Goal: Transaction & Acquisition: Book appointment/travel/reservation

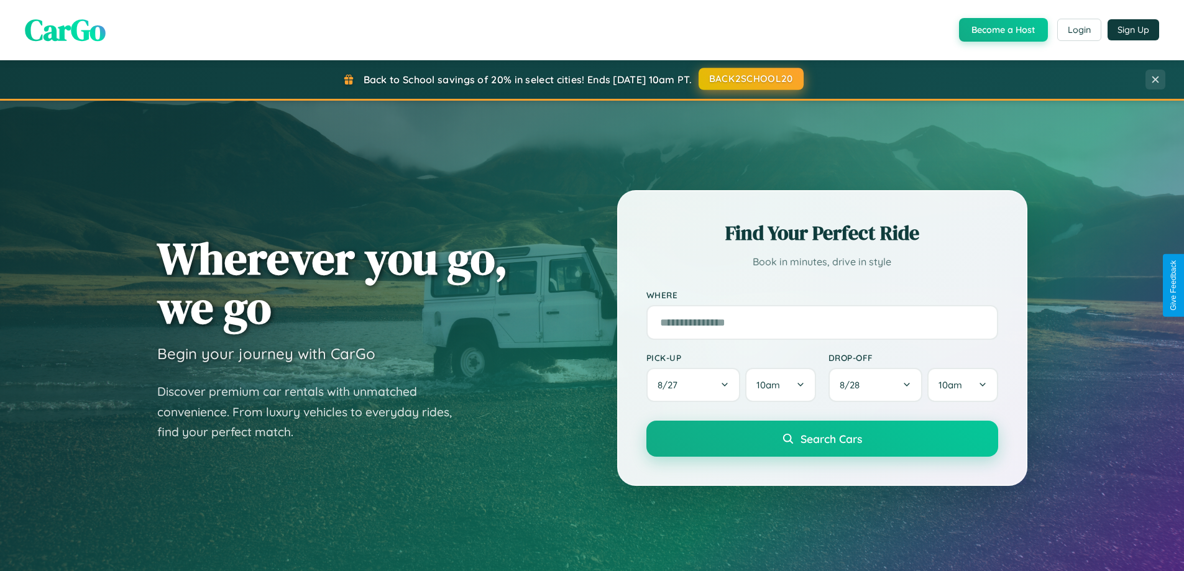
click at [750, 79] on button "BACK2SCHOOL20" at bounding box center [751, 79] width 105 height 22
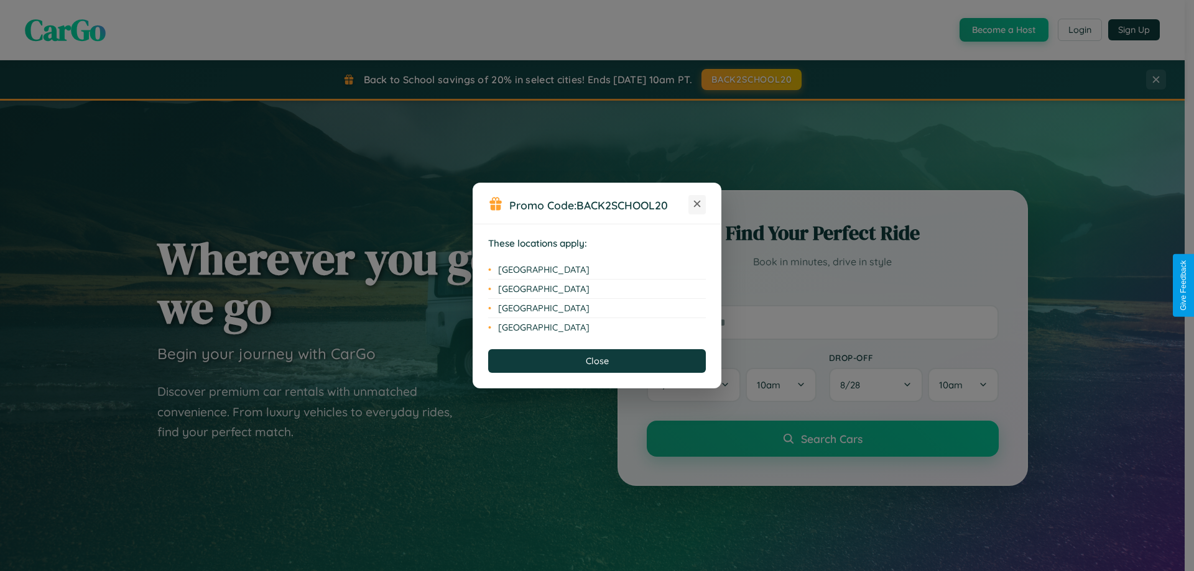
click at [697, 205] on icon at bounding box center [697, 204] width 7 height 7
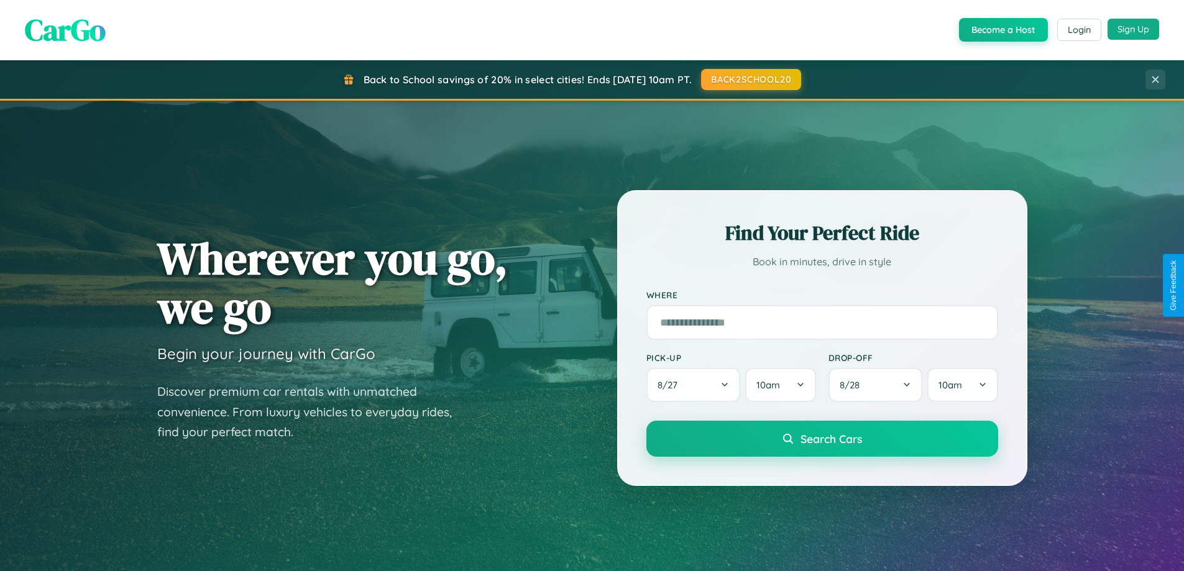
click at [1133, 29] on button "Sign Up" at bounding box center [1134, 29] width 52 height 21
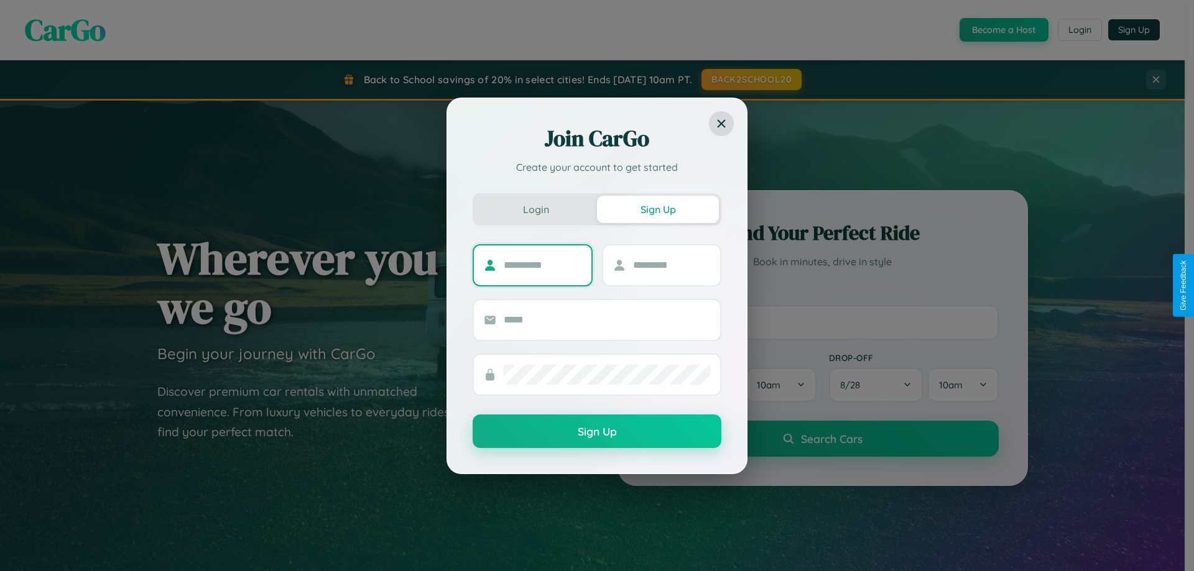
click at [542, 265] on input "text" at bounding box center [543, 266] width 78 height 20
type input "*****"
click at [671, 265] on input "text" at bounding box center [672, 266] width 78 height 20
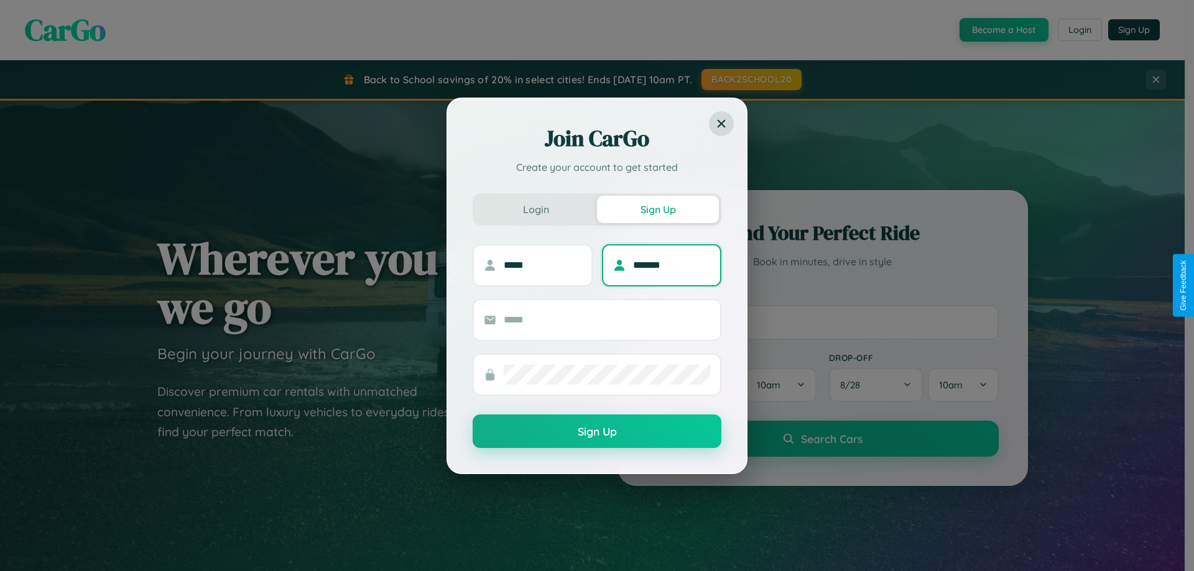
type input "*******"
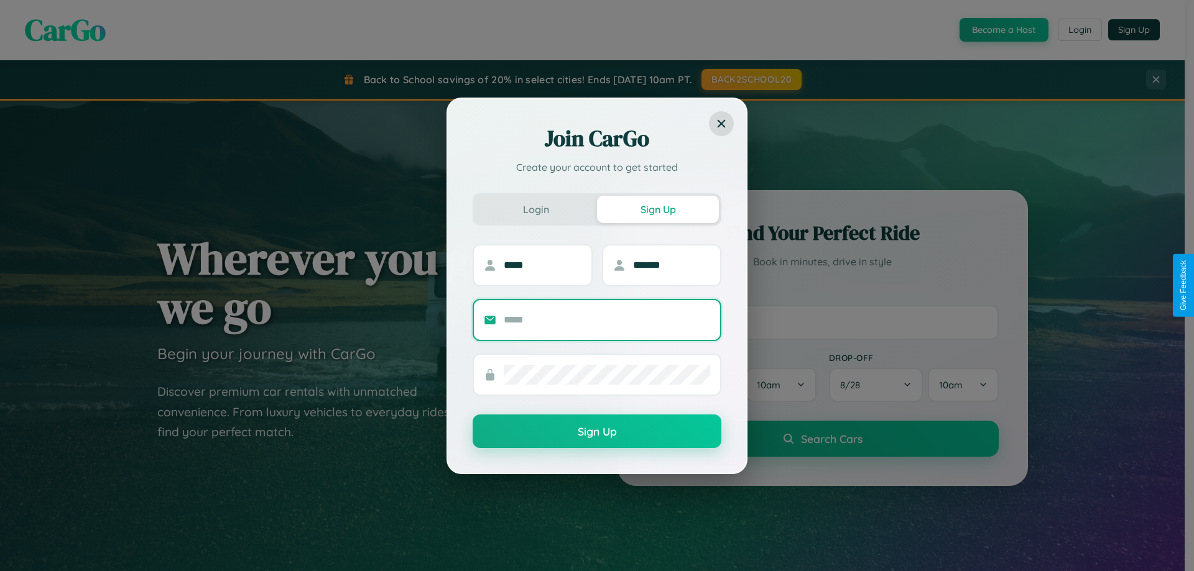
click at [607, 320] on input "text" at bounding box center [607, 320] width 206 height 20
type input "**********"
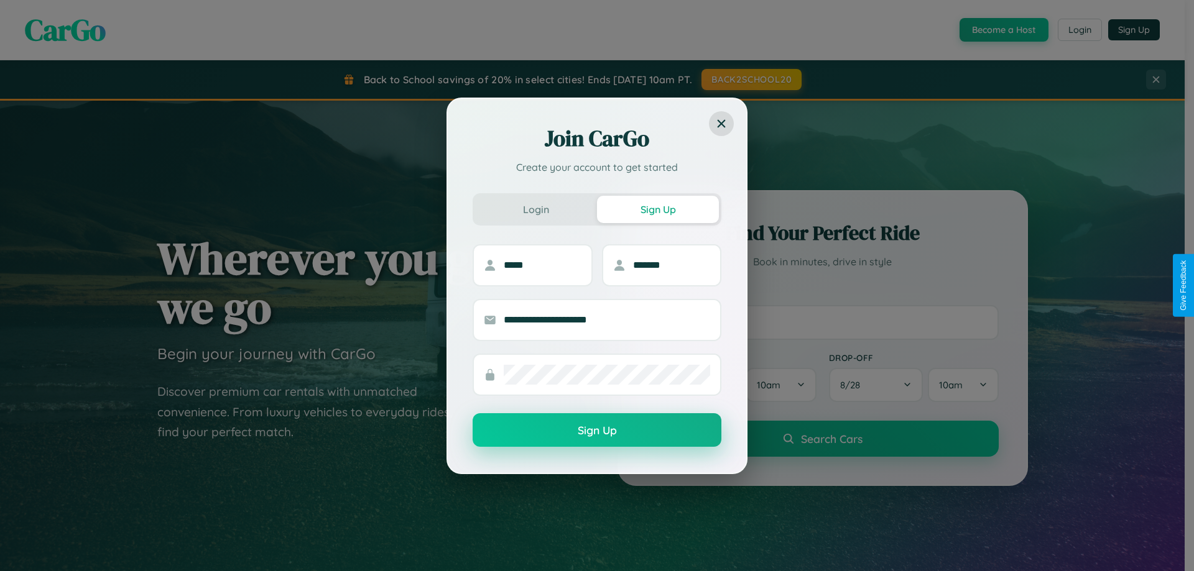
click at [597, 430] on button "Sign Up" at bounding box center [597, 430] width 249 height 34
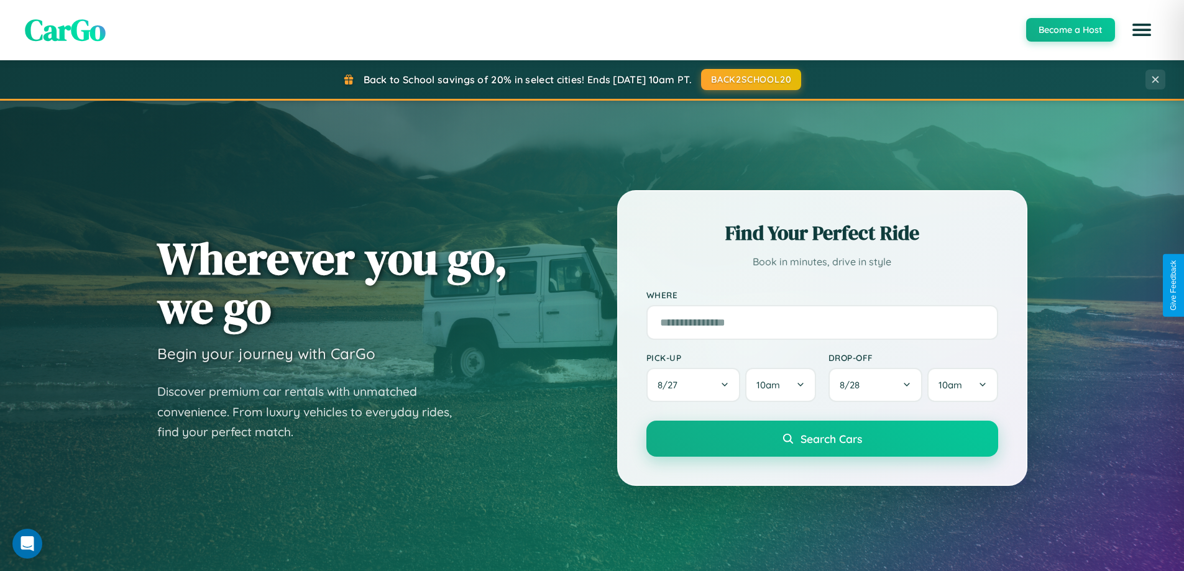
scroll to position [37, 0]
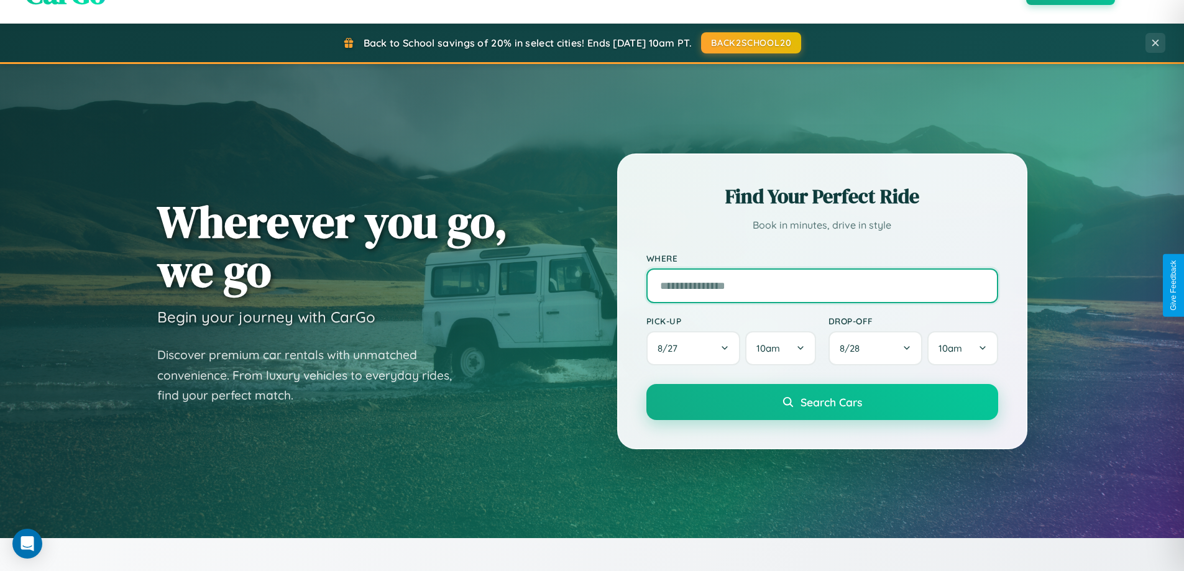
click at [822, 285] on input "text" at bounding box center [823, 286] width 352 height 35
type input "*******"
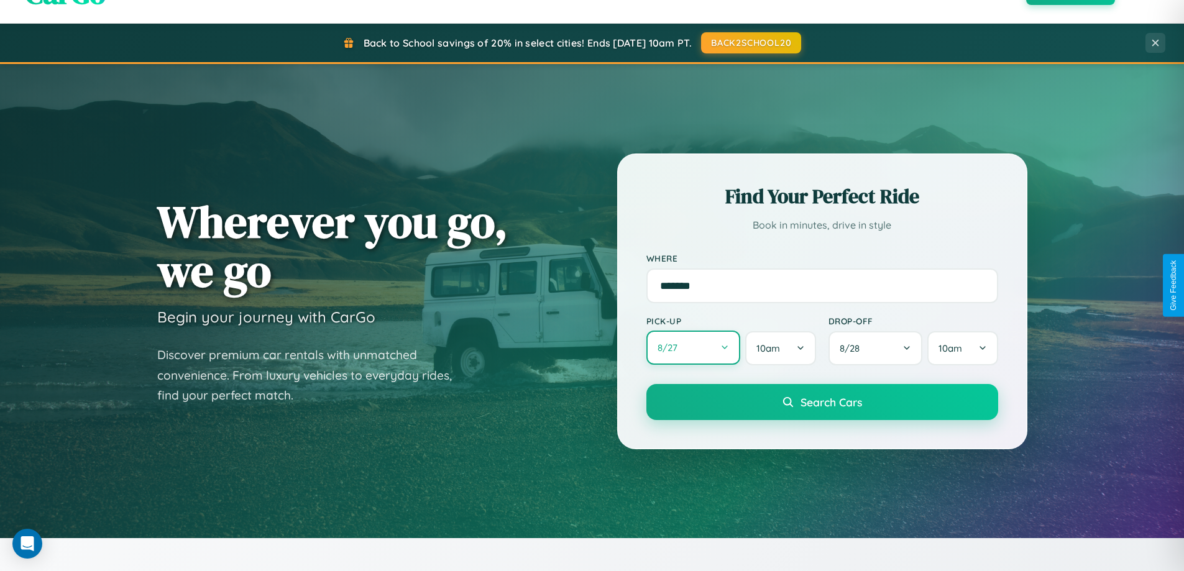
click at [693, 348] on button "8 / 27" at bounding box center [694, 348] width 95 height 34
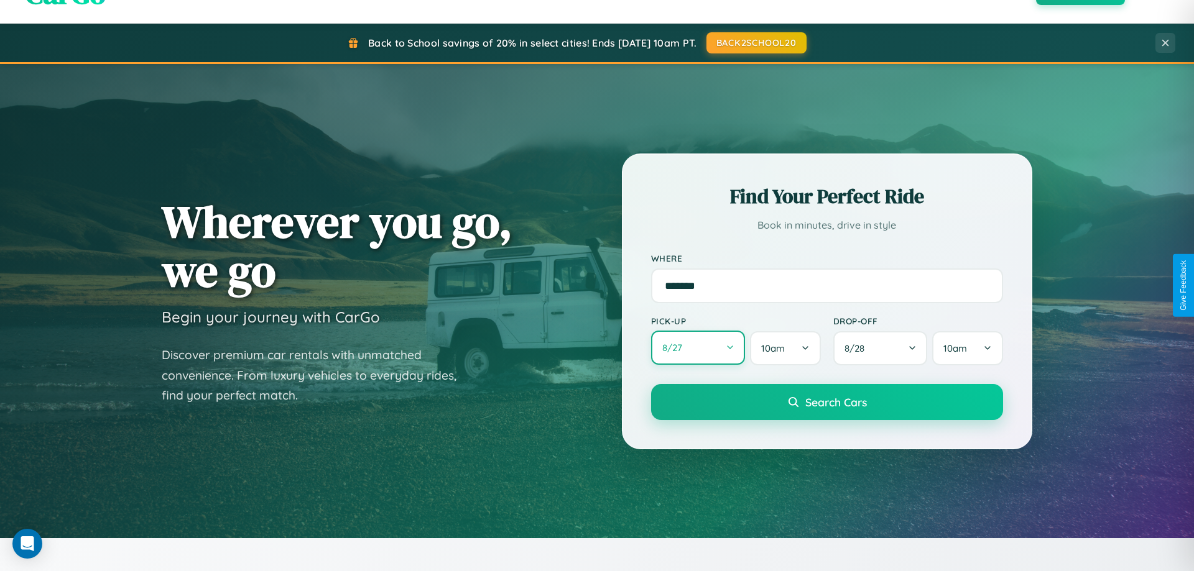
select select "*"
select select "****"
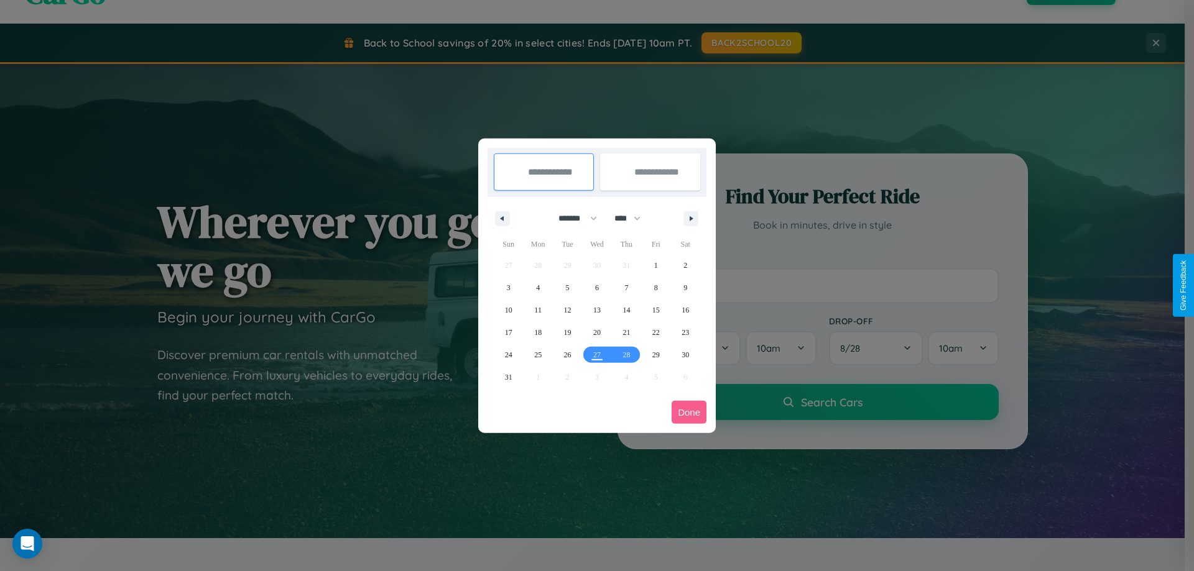
click at [572, 218] on select "******* ******** ***** ***** *** **** **** ****** ********* ******* ******** **…" at bounding box center [575, 218] width 53 height 21
select select "*"
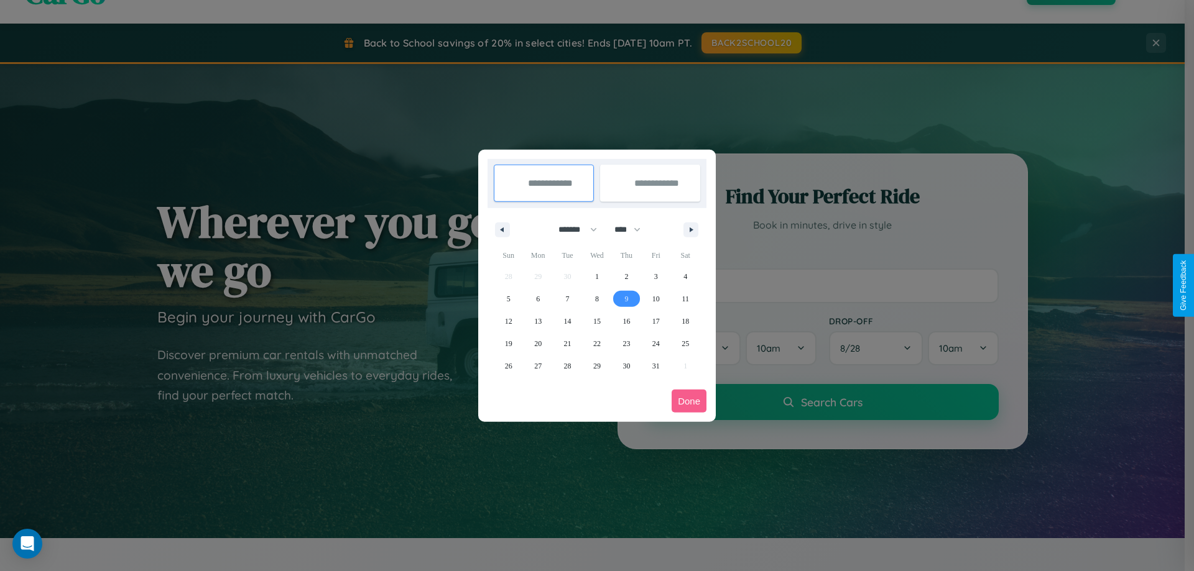
click at [626, 298] on span "9" at bounding box center [626, 299] width 4 height 22
type input "**********"
click at [685, 298] on span "11" at bounding box center [684, 299] width 7 height 22
type input "**********"
click at [689, 401] on button "Done" at bounding box center [688, 401] width 35 height 23
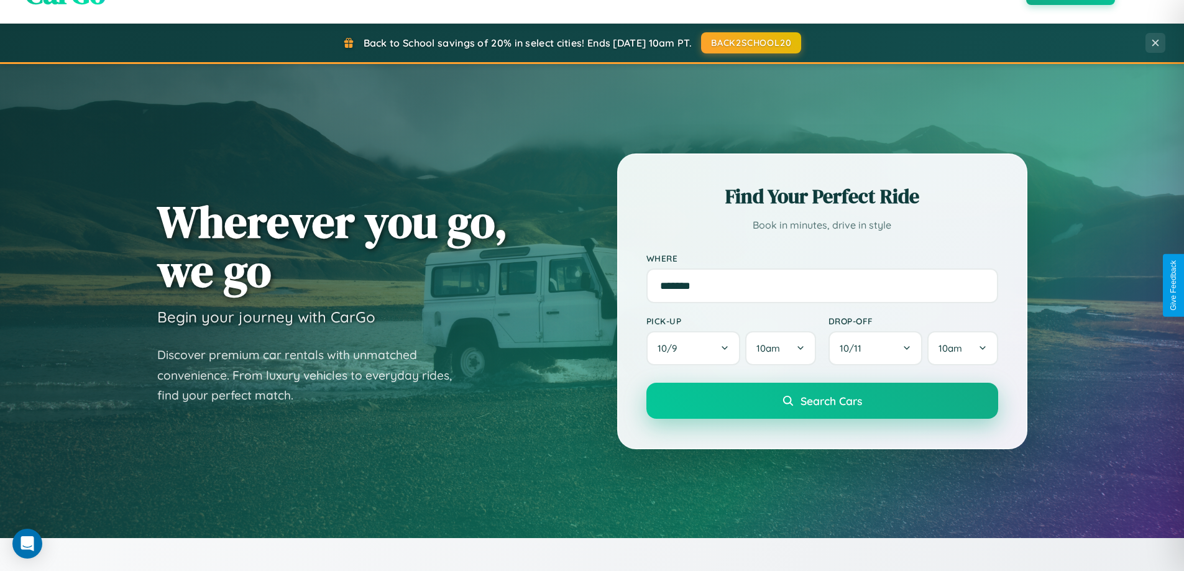
click at [822, 401] on span "Search Cars" at bounding box center [832, 401] width 62 height 14
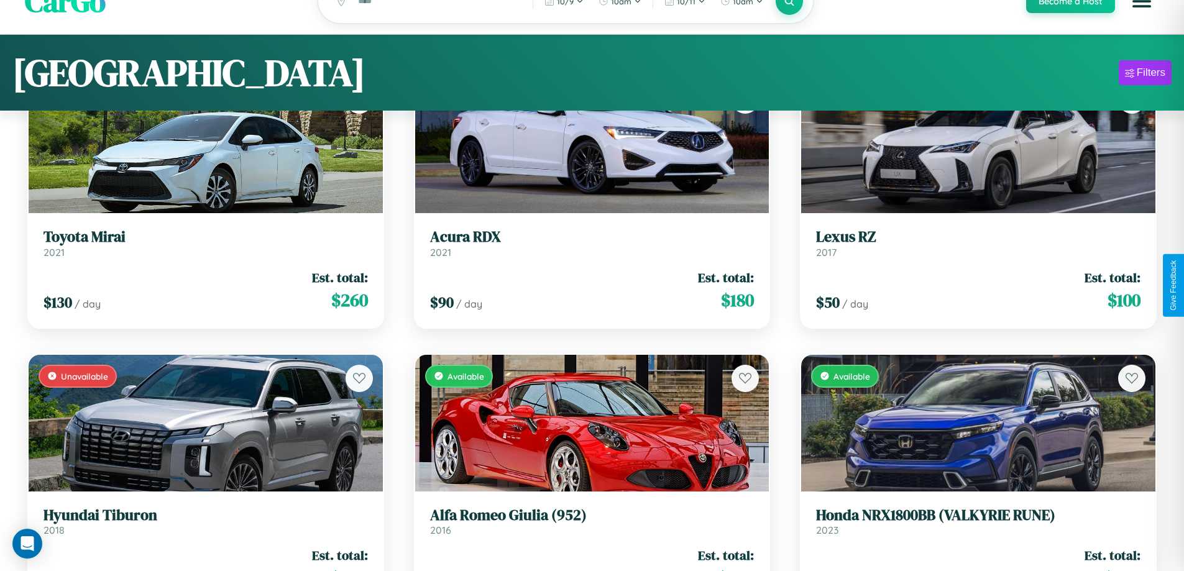
scroll to position [11403, 0]
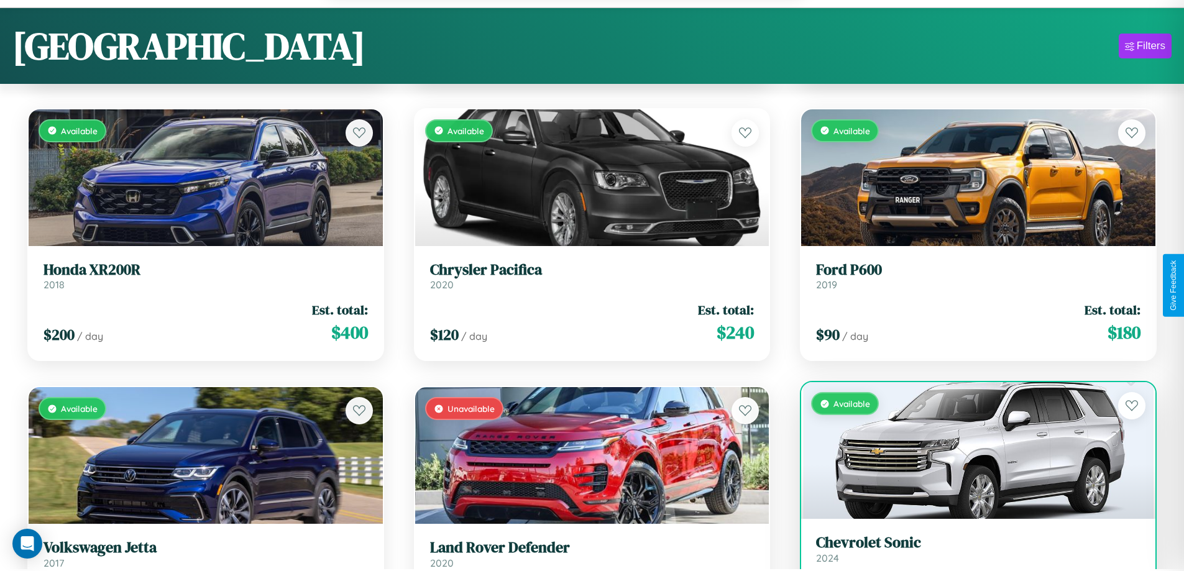
click at [971, 556] on link "Chevrolet Sonic 2024" at bounding box center [978, 549] width 325 height 30
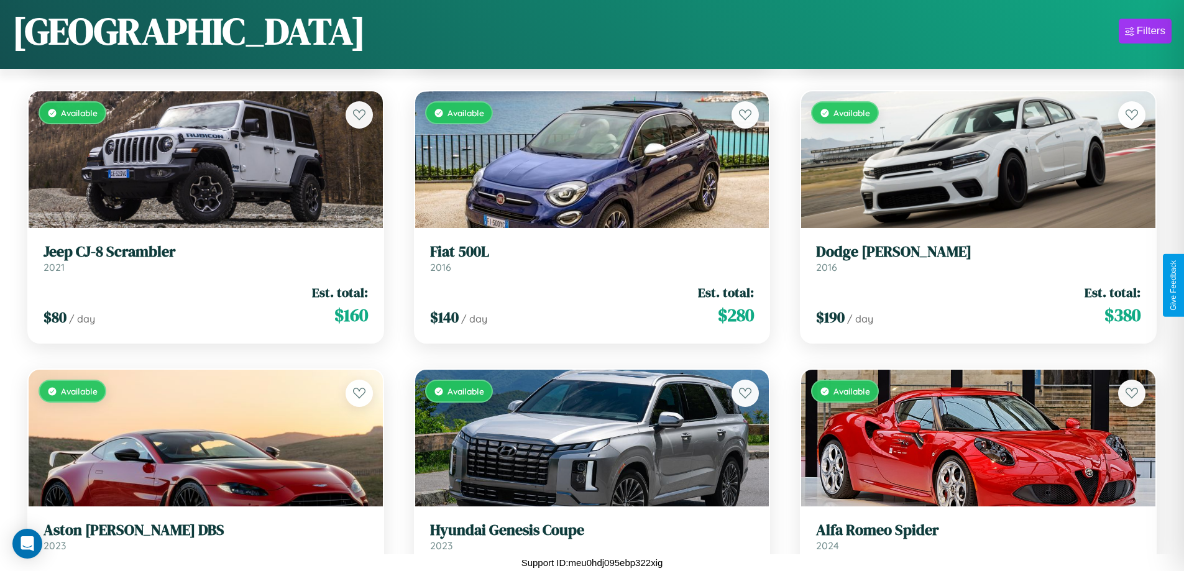
scroll to position [10476, 0]
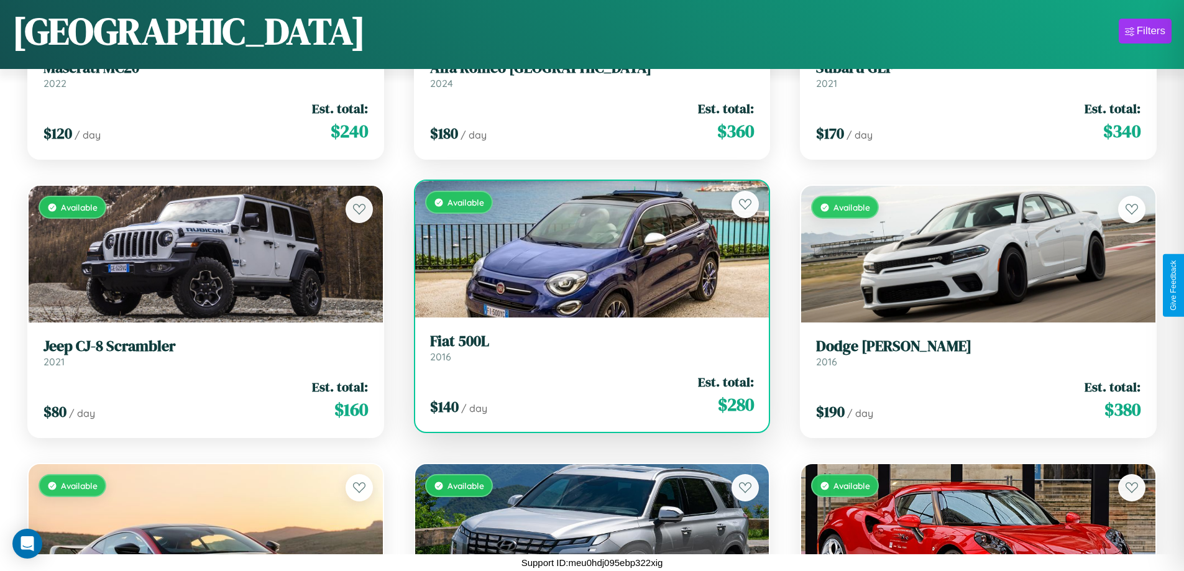
click at [587, 348] on h3 "Fiat 500L" at bounding box center [592, 342] width 325 height 18
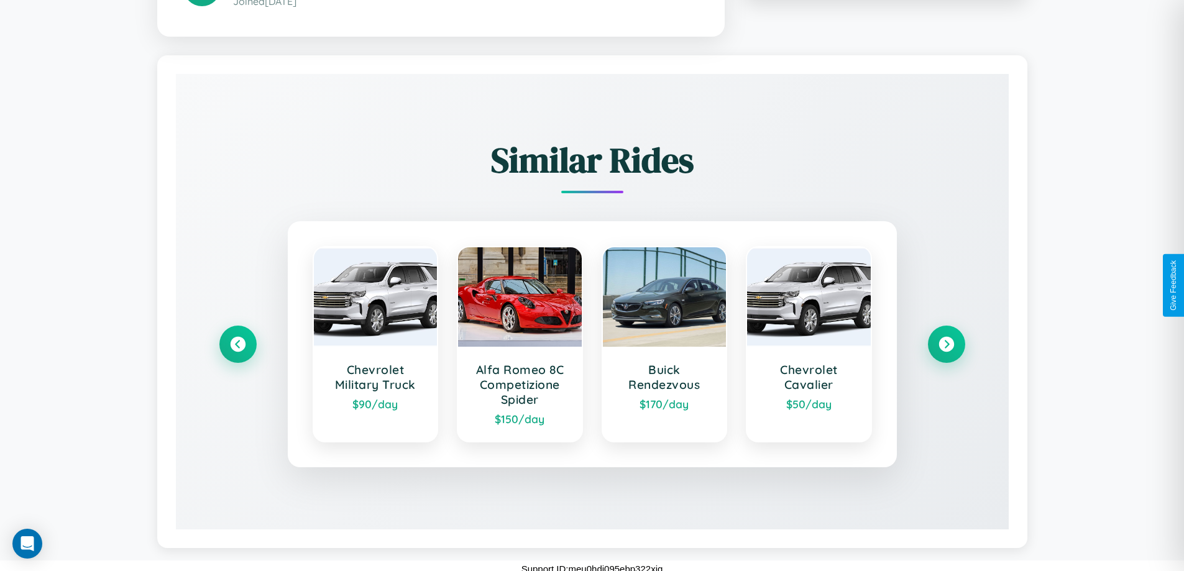
scroll to position [744, 0]
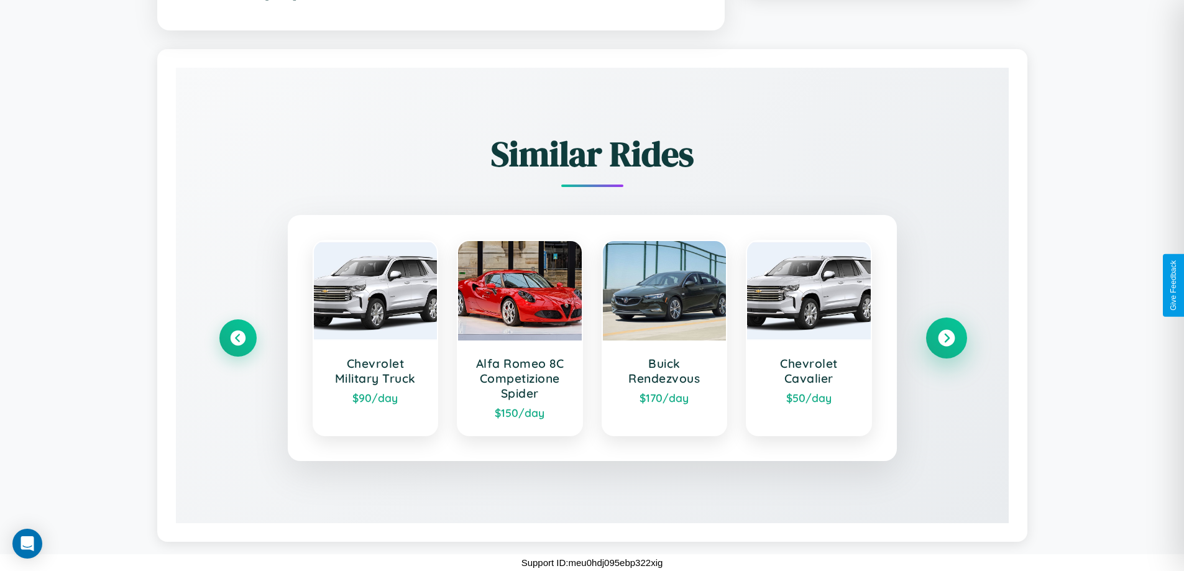
click at [946, 338] on icon at bounding box center [946, 338] width 17 height 17
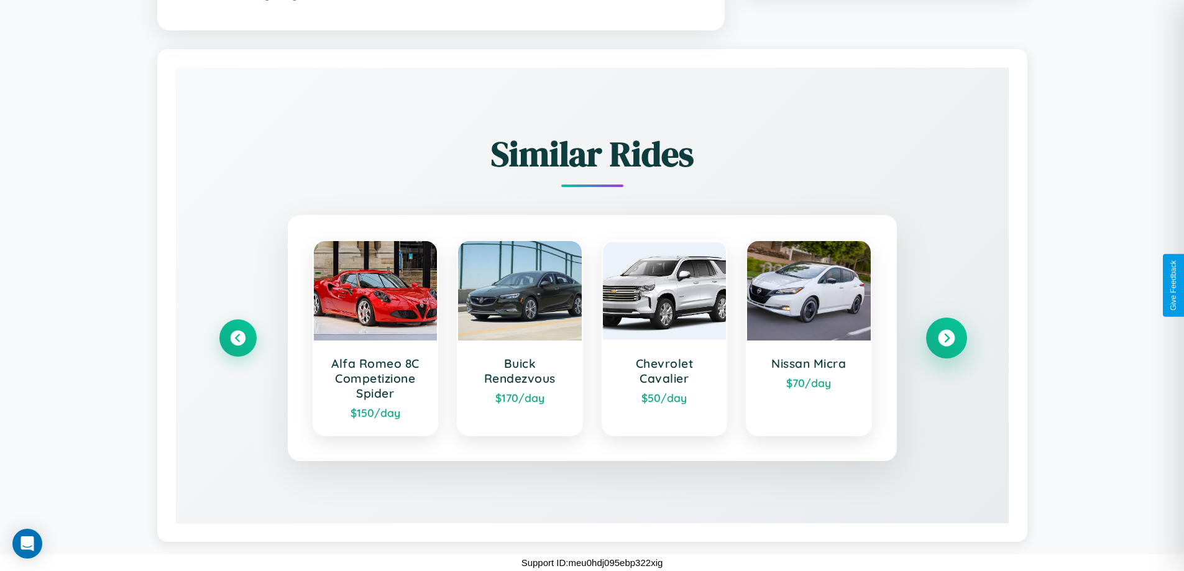
click at [946, 338] on icon at bounding box center [946, 338] width 17 height 17
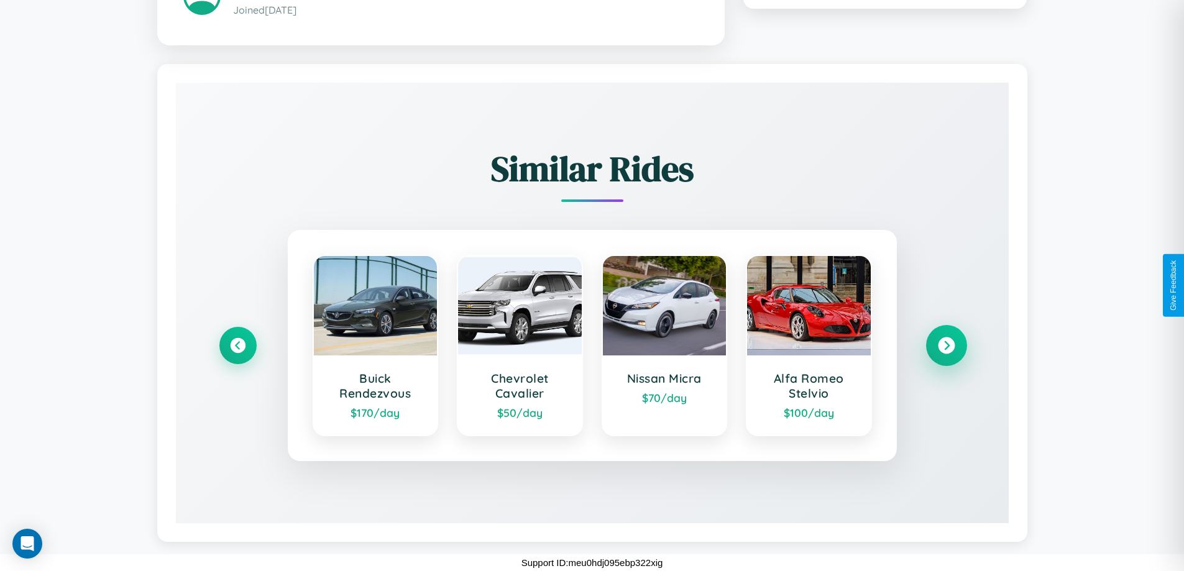
scroll to position [729, 0]
click at [946, 345] on icon at bounding box center [946, 345] width 17 height 17
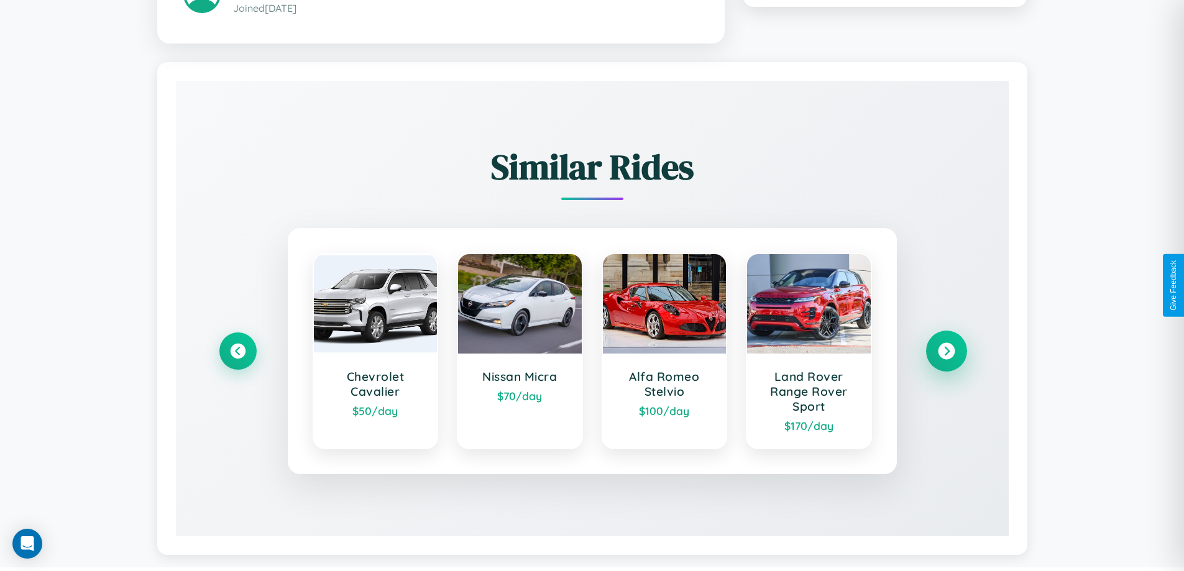
scroll to position [744, 0]
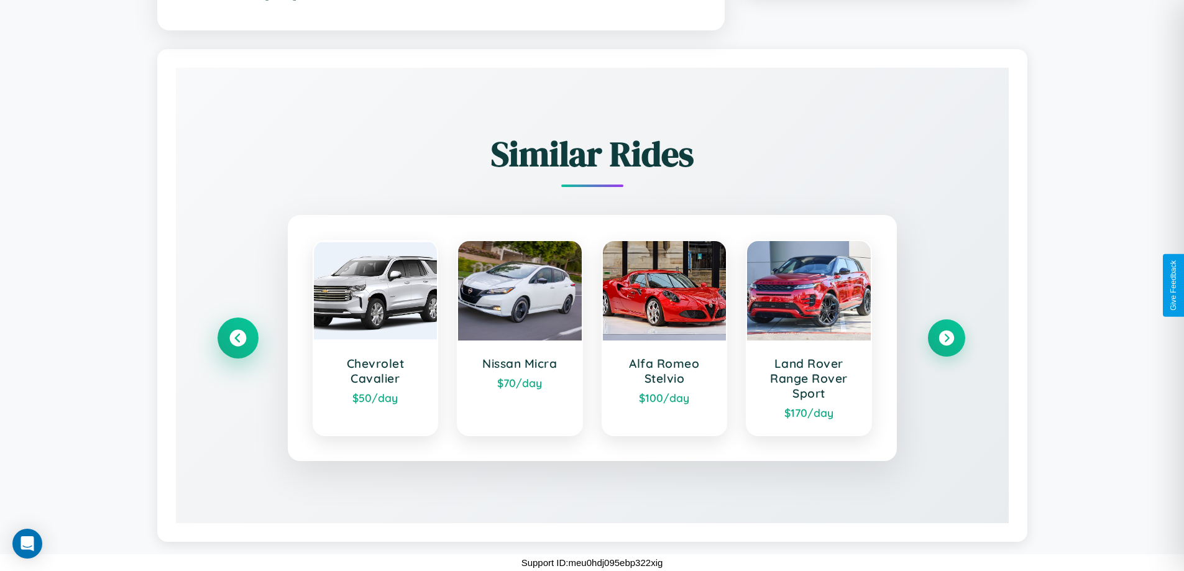
click at [237, 338] on icon at bounding box center [237, 338] width 17 height 17
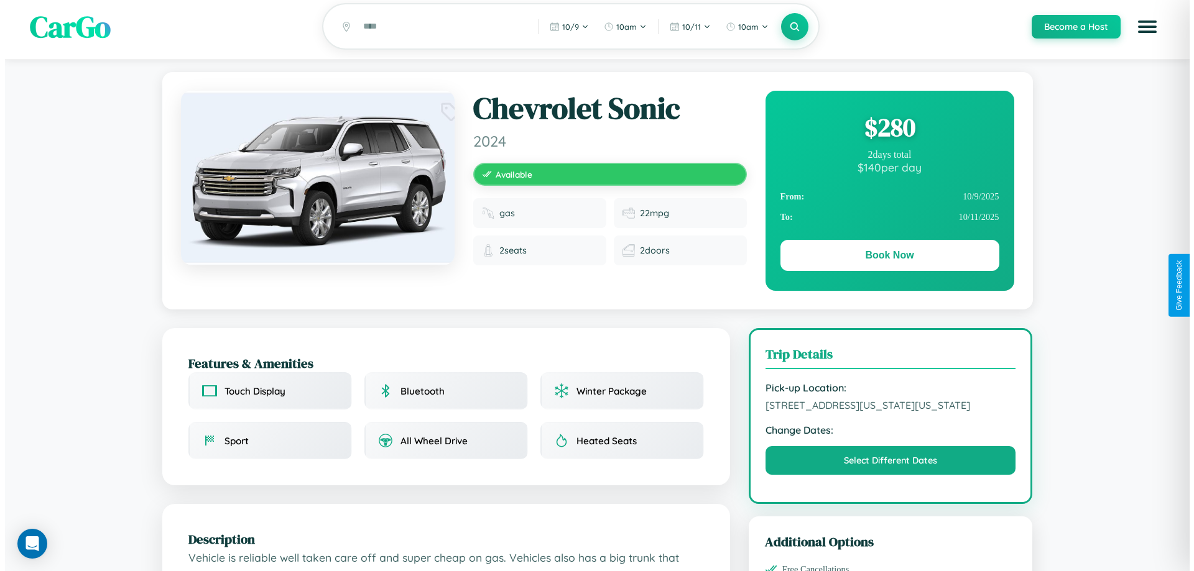
scroll to position [0, 0]
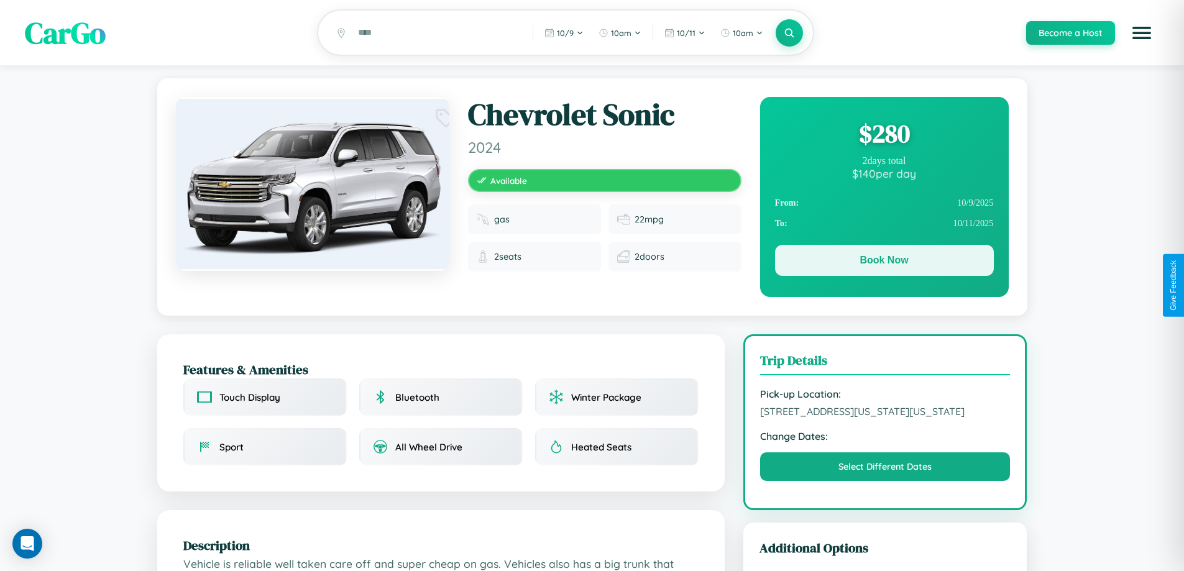
click at [884, 262] on button "Book Now" at bounding box center [884, 260] width 219 height 31
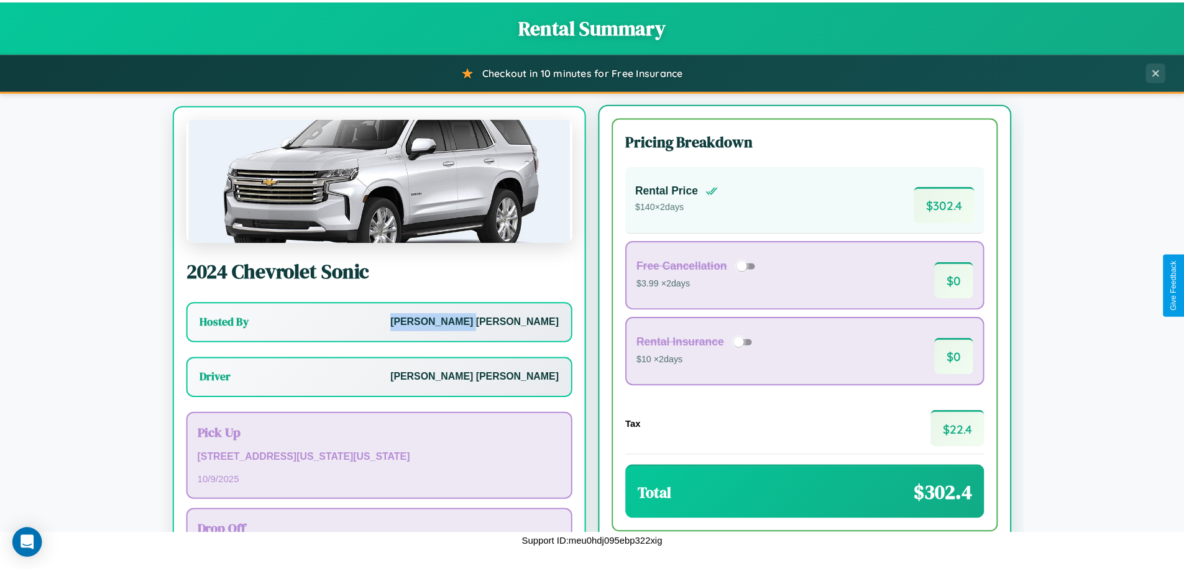
scroll to position [58, 0]
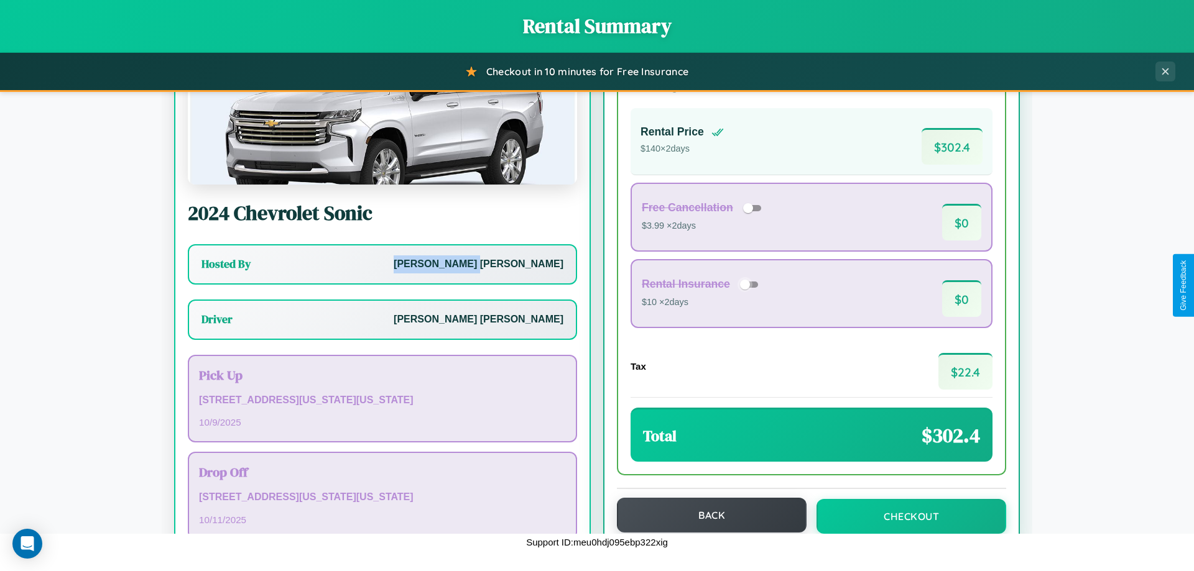
click at [706, 515] on button "Back" at bounding box center [712, 515] width 190 height 35
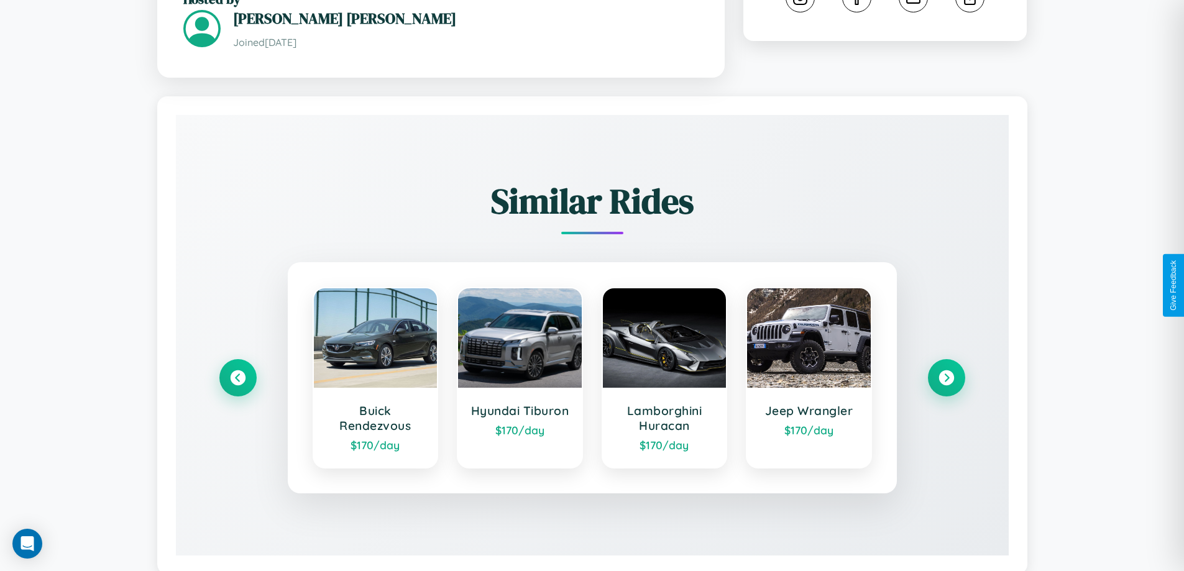
scroll to position [729, 0]
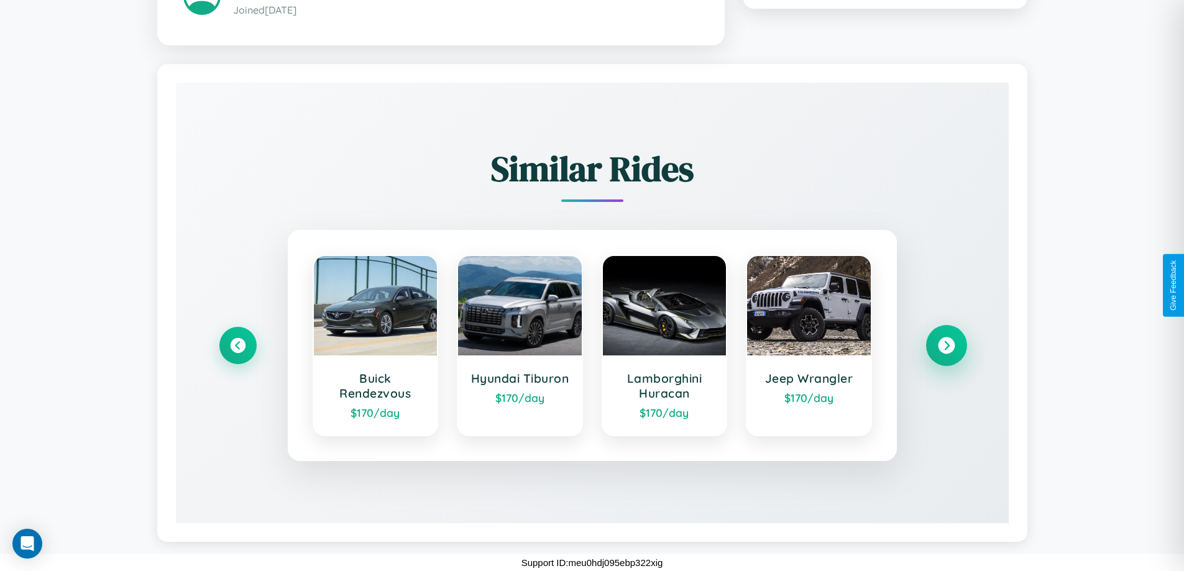
click at [946, 345] on icon at bounding box center [946, 345] width 17 height 17
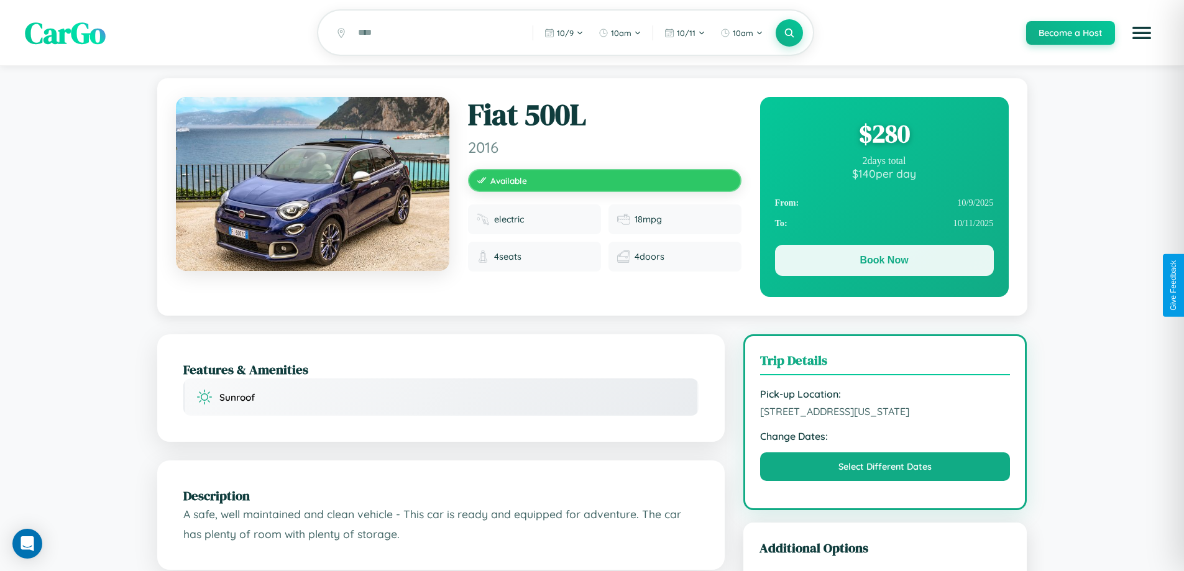
click at [884, 263] on button "Book Now" at bounding box center [884, 260] width 219 height 31
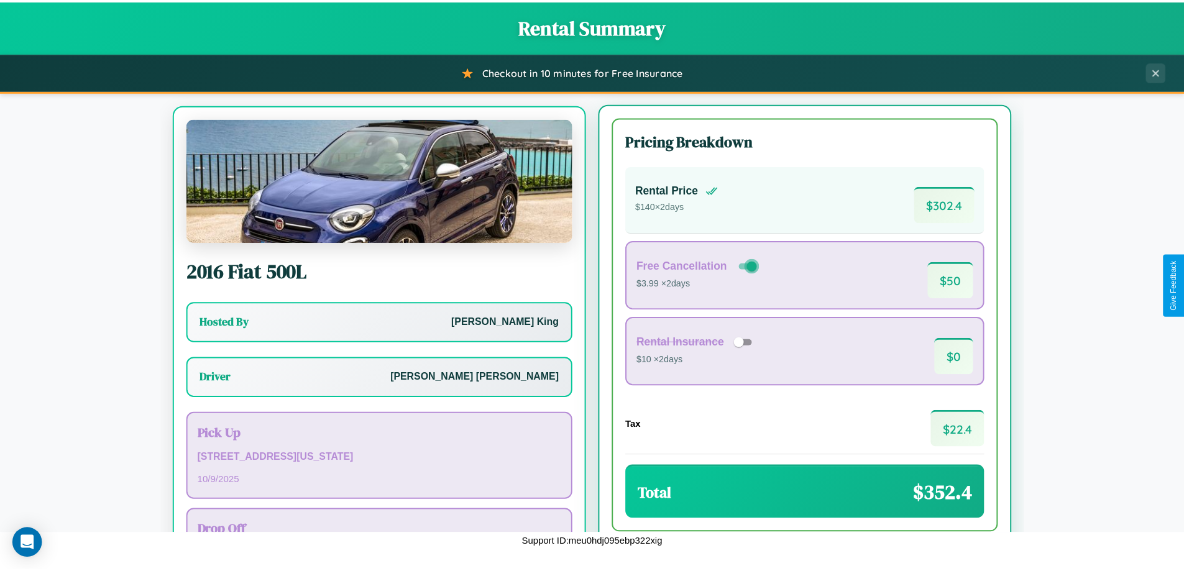
scroll to position [58, 0]
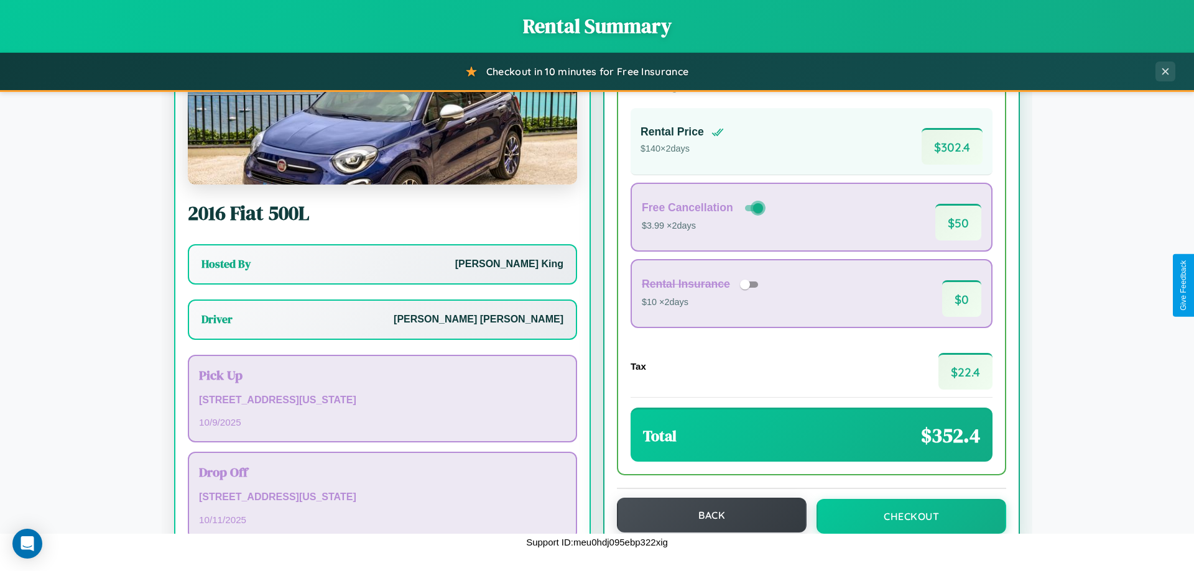
click at [706, 515] on button "Back" at bounding box center [712, 515] width 190 height 35
